Goal: Transaction & Acquisition: Subscribe to service/newsletter

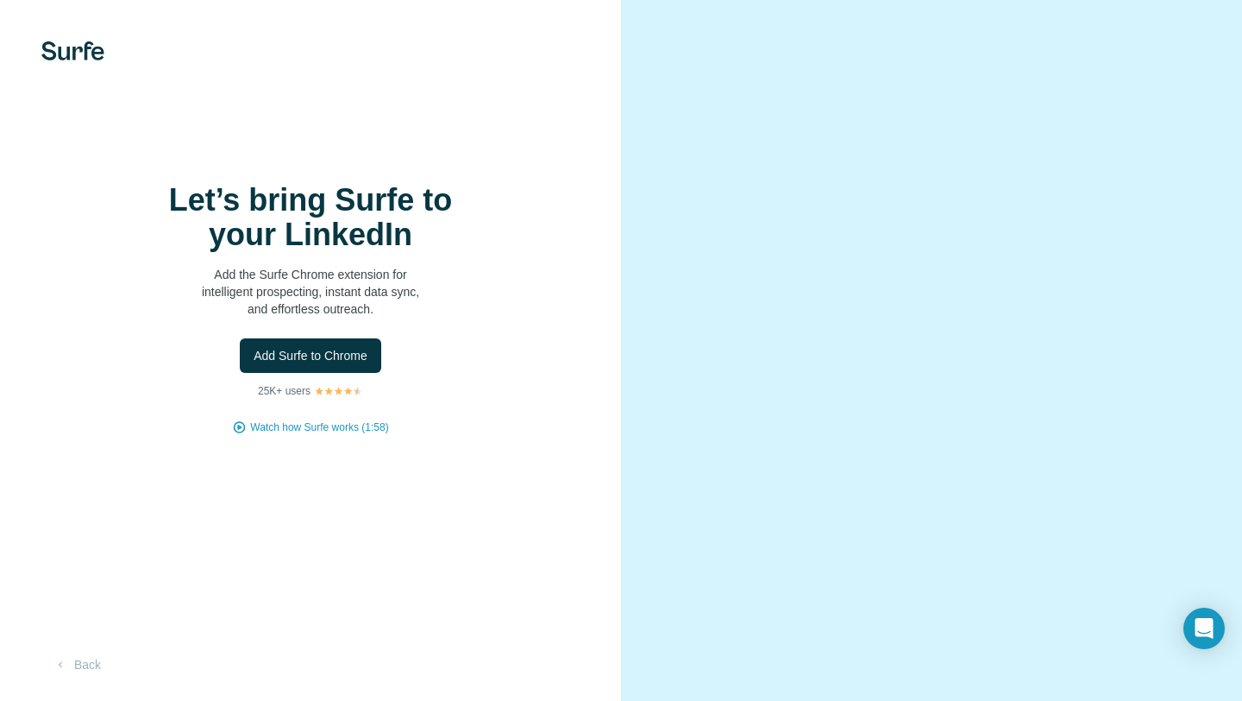
click at [469, 278] on p "Add the Surfe Chrome extension for intelligent prospecting, instant data sync, …" at bounding box center [310, 292] width 345 height 52
click at [87, 664] on button "Back" at bounding box center [77, 664] width 72 height 31
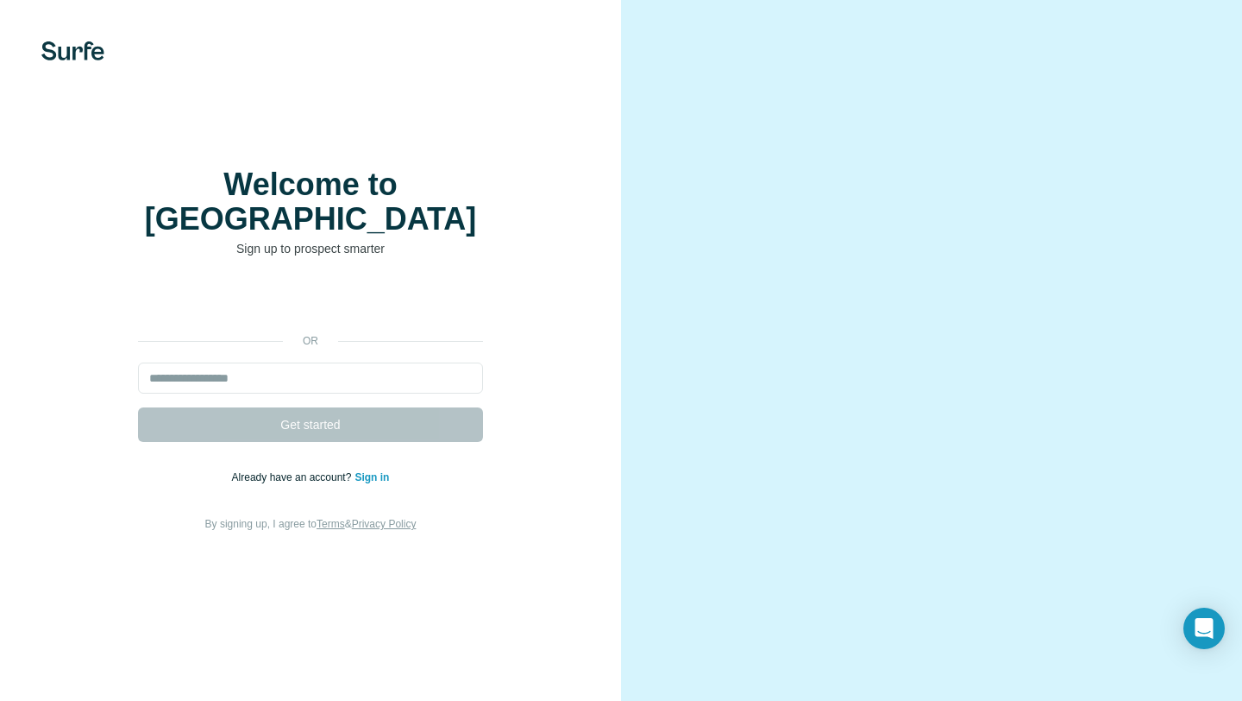
click at [536, 489] on div "or Get started Already have an account? Sign in By signing up, I agree to Terms…" at bounding box center [311, 409] width 552 height 248
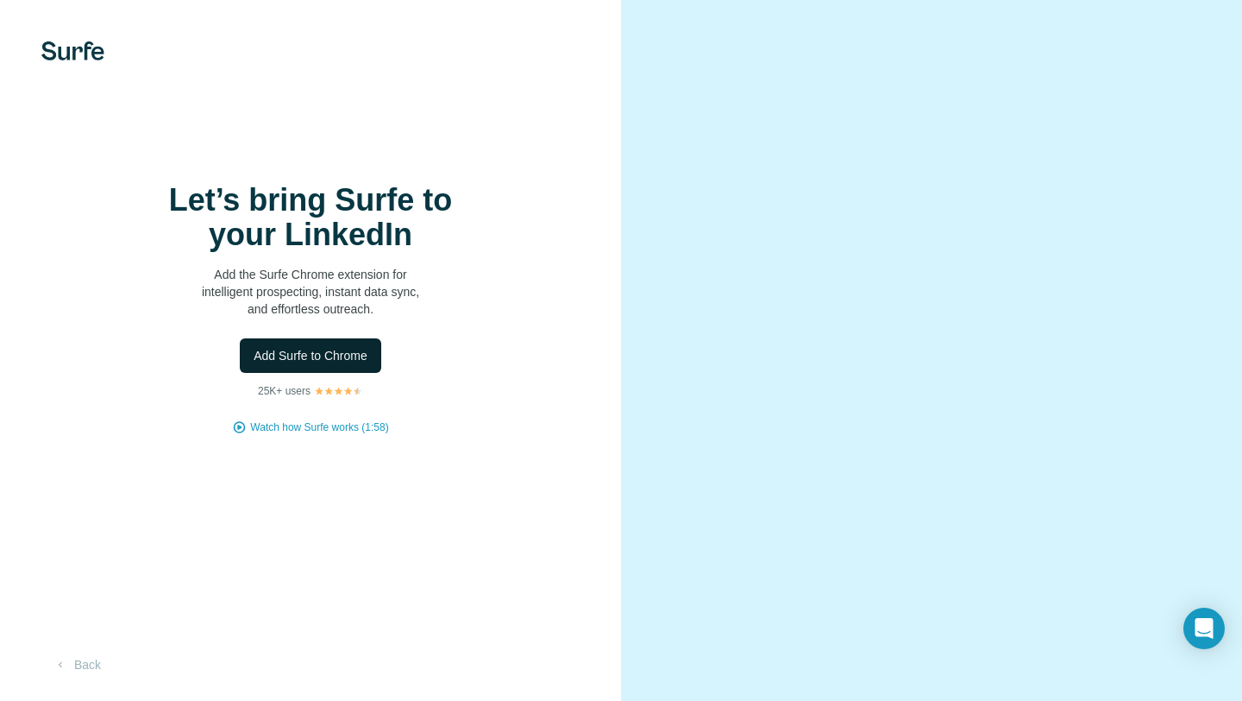
click at [330, 343] on button "Add Surfe to Chrome" at bounding box center [310, 355] width 141 height 35
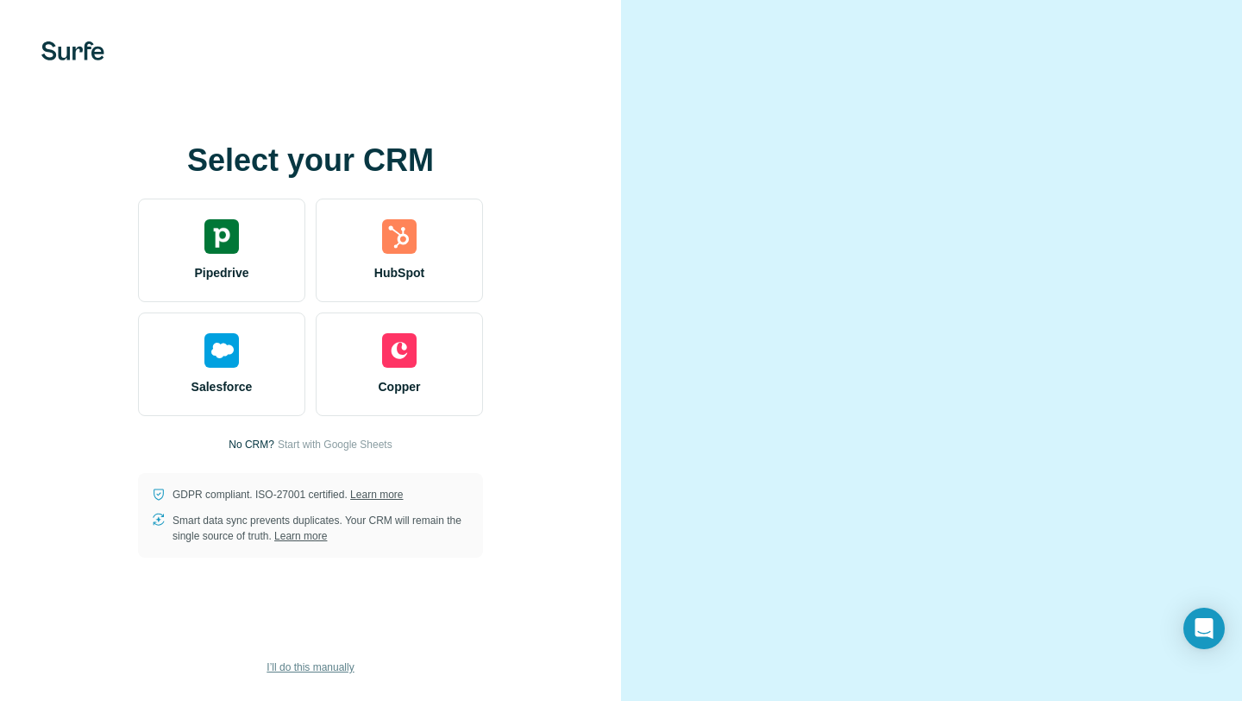
click at [328, 665] on span "I’ll do this manually" at bounding box center [310, 667] width 87 height 16
